Goal: Find contact information: Find contact information

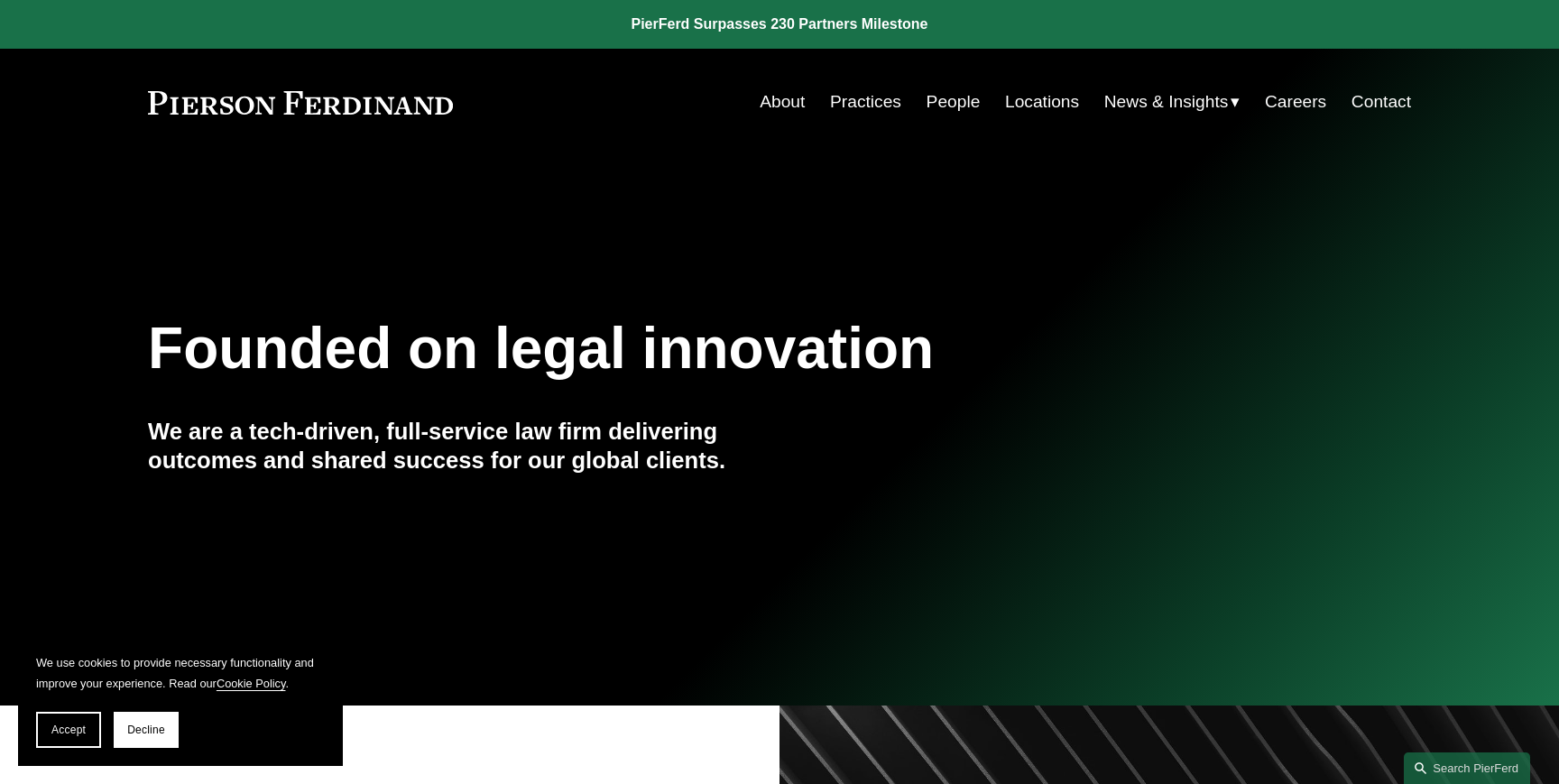
click at [942, 104] on link "People" at bounding box center [953, 102] width 54 height 34
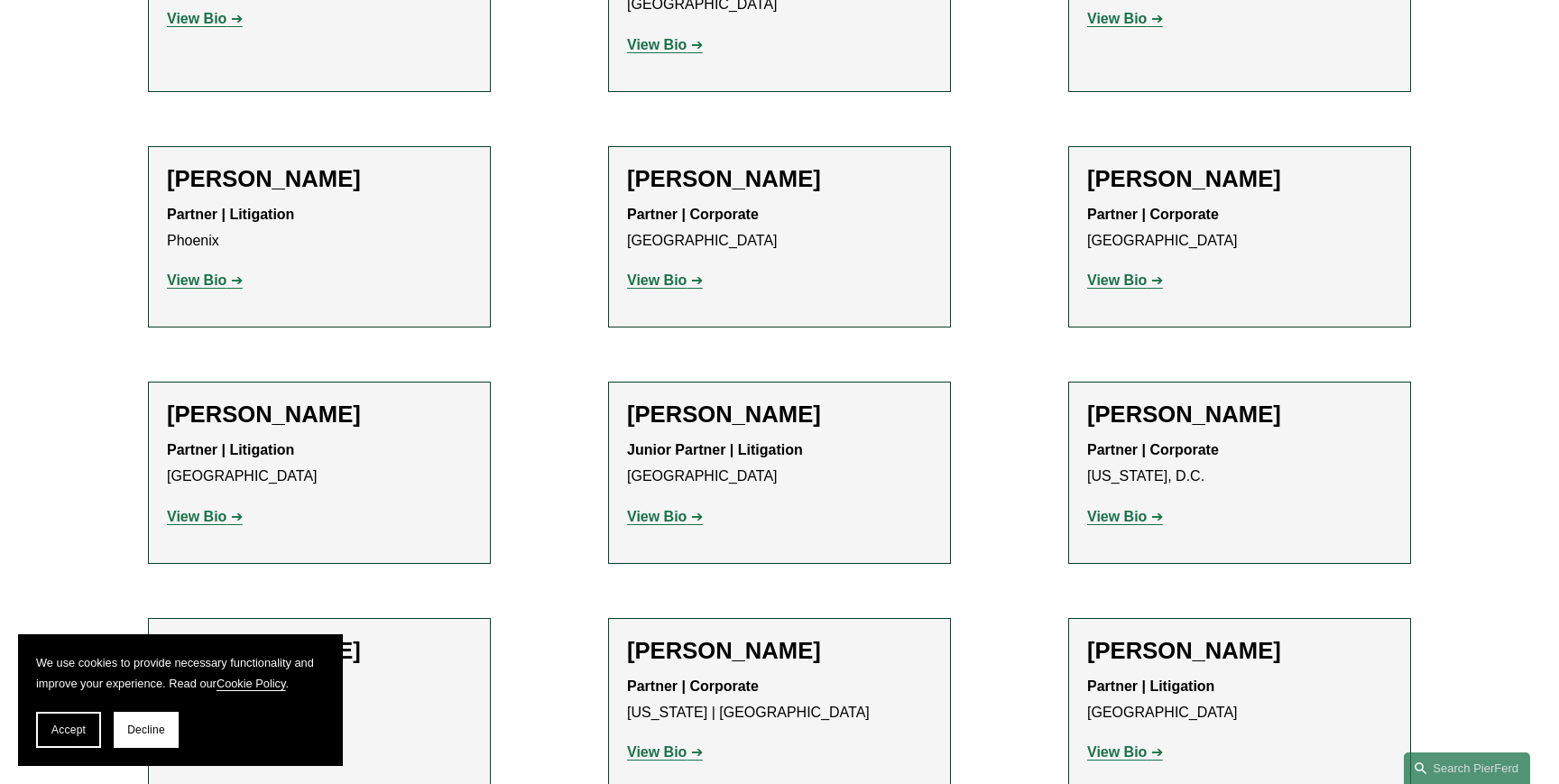
scroll to position [20632, 0]
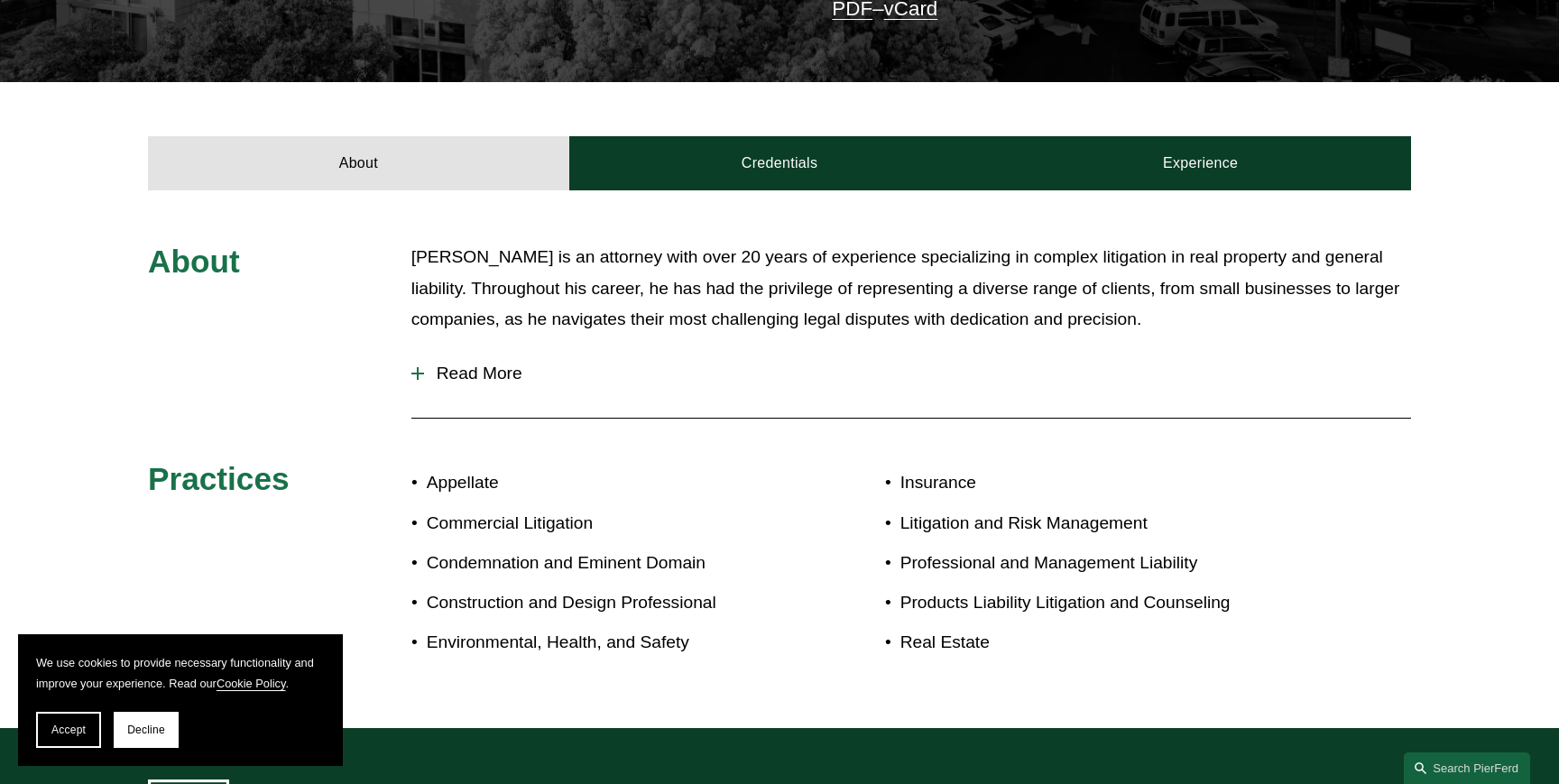
scroll to position [504, 0]
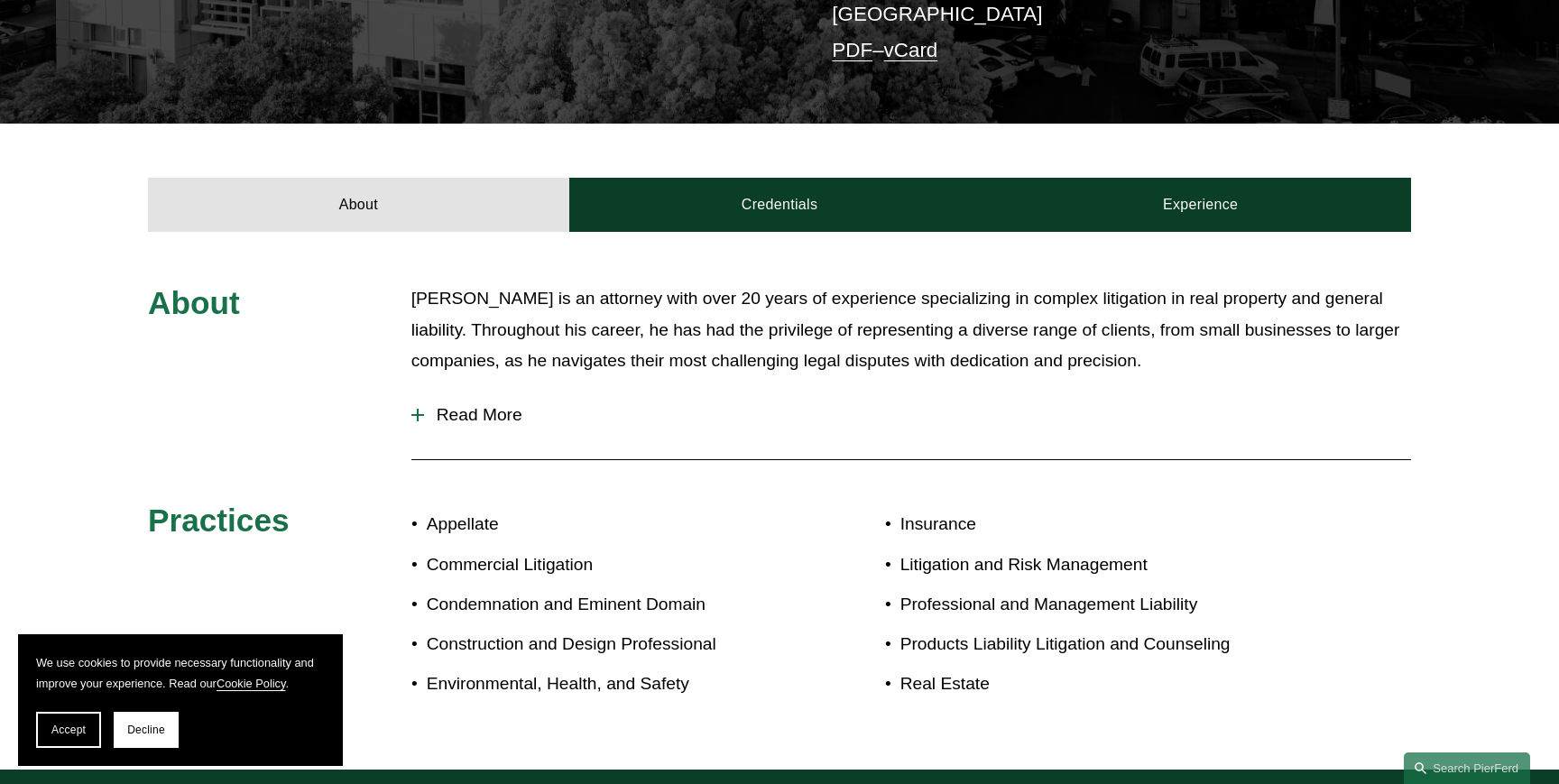
click at [488, 405] on span "Read More" at bounding box center [917, 414] width 987 height 20
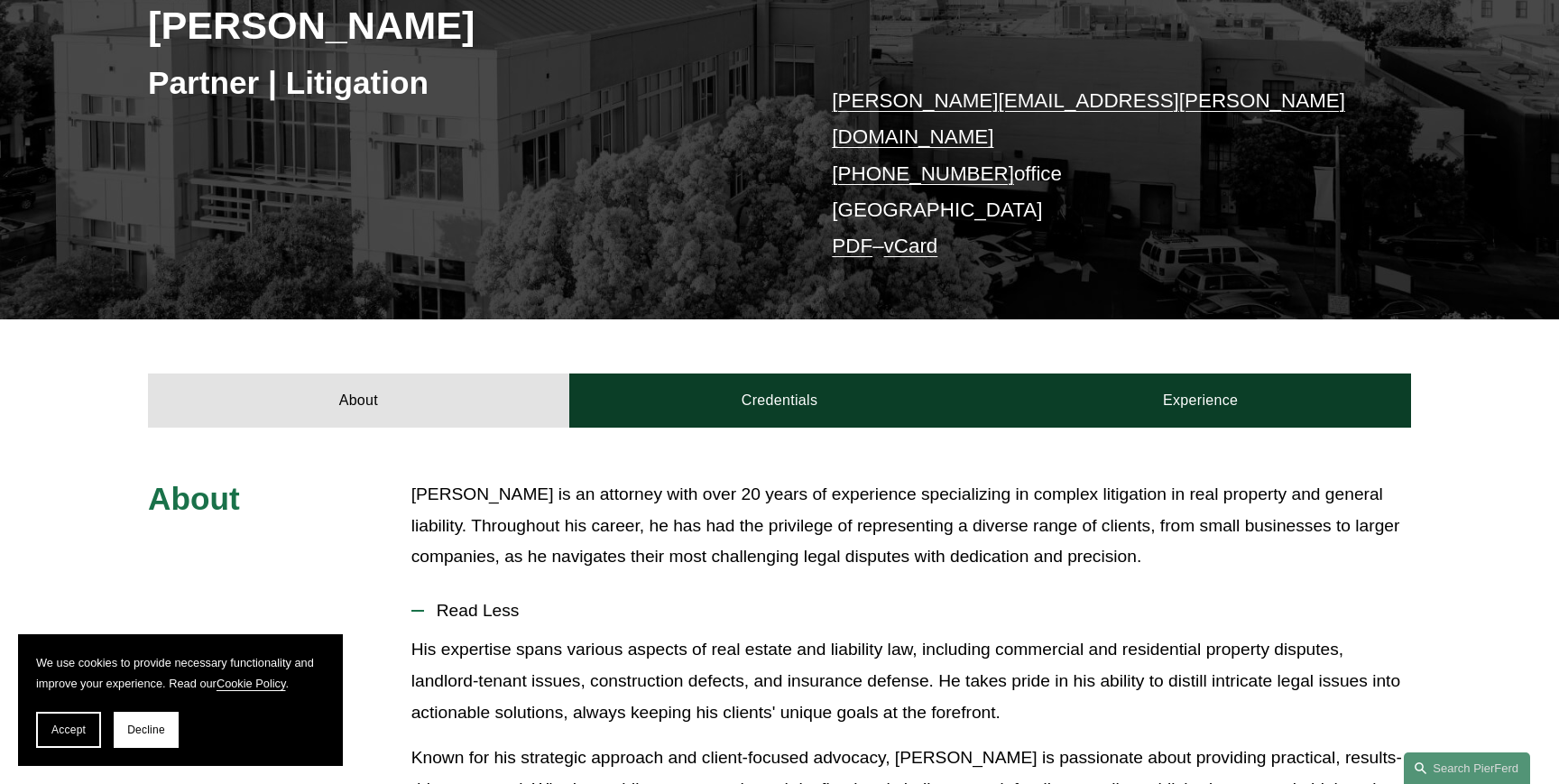
scroll to position [276, 0]
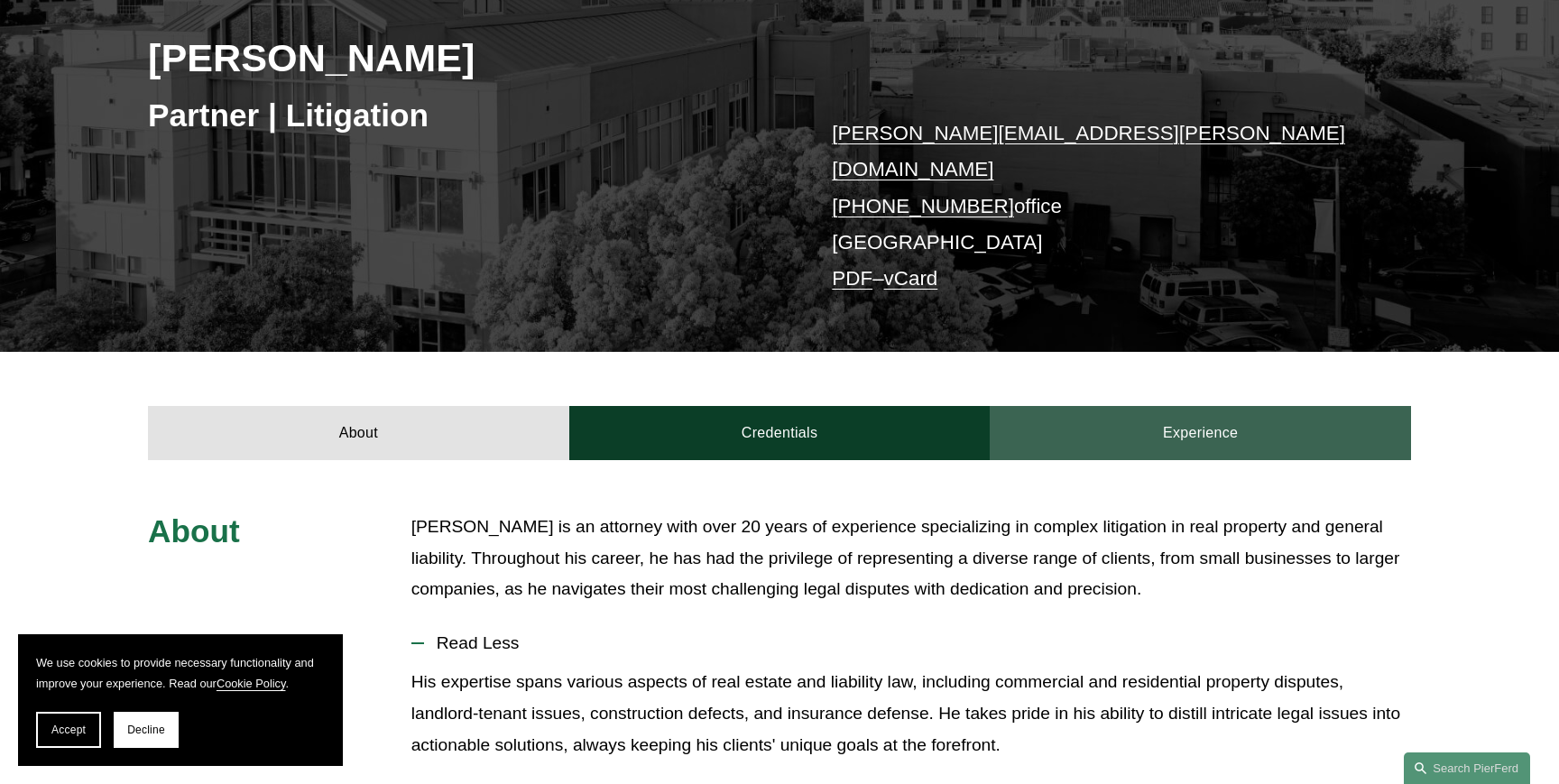
click at [1179, 407] on link "Experience" at bounding box center [1199, 432] width 421 height 54
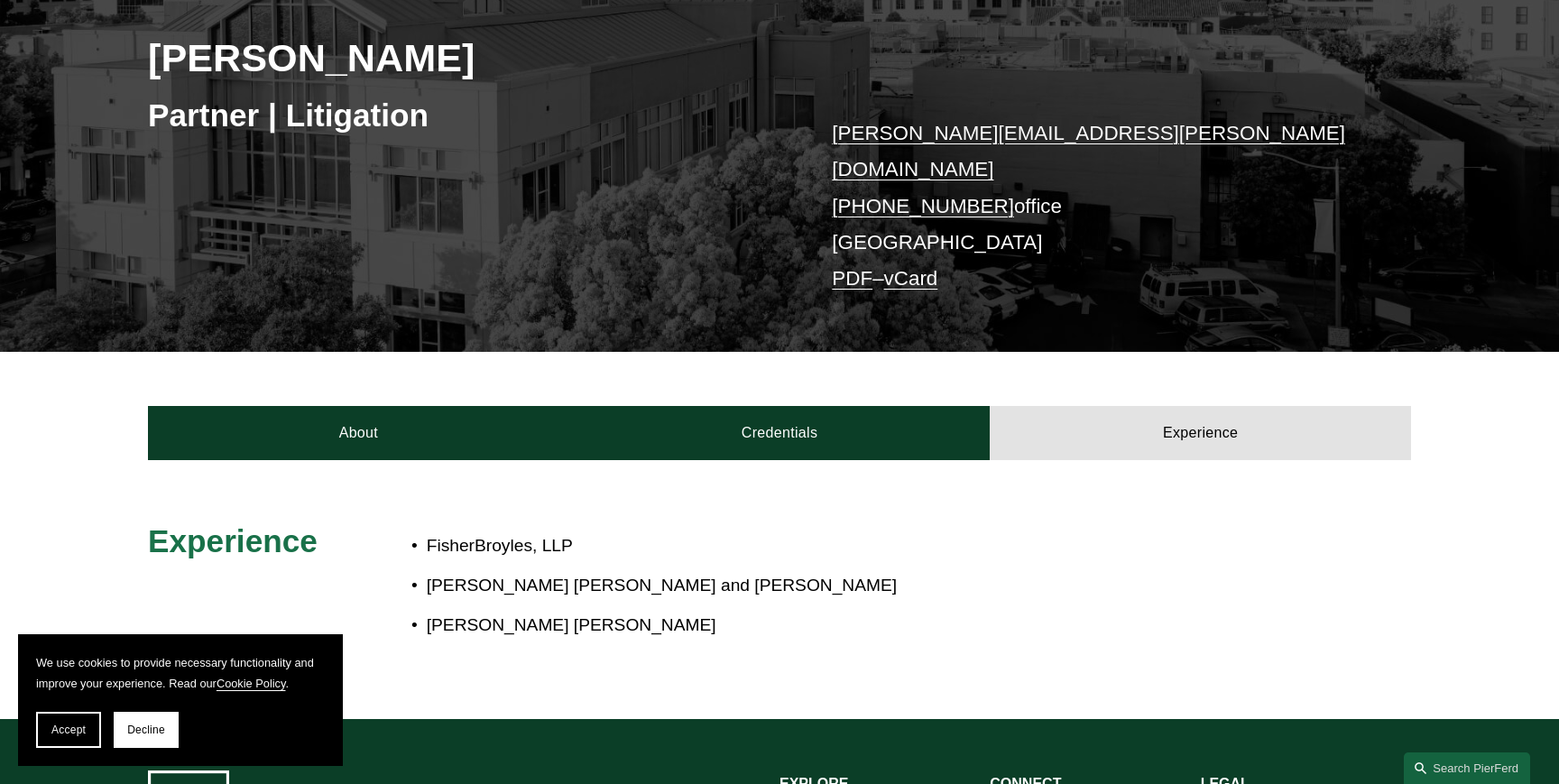
click at [1038, 136] on link "matthew.weiner@pierferd.com" at bounding box center [1087, 151] width 513 height 58
